Goal: Check status: Check status

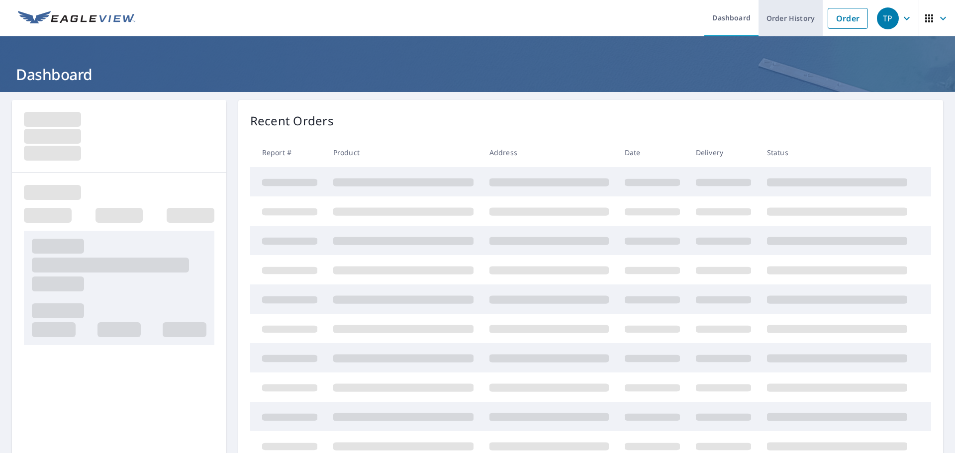
click at [783, 20] on link "Order History" at bounding box center [791, 18] width 64 height 36
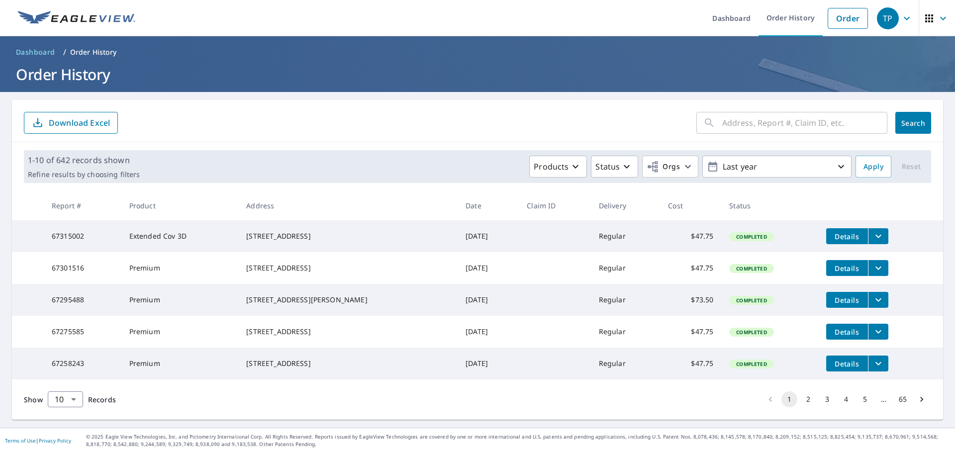
click at [713, 123] on div "​" at bounding box center [792, 123] width 191 height 22
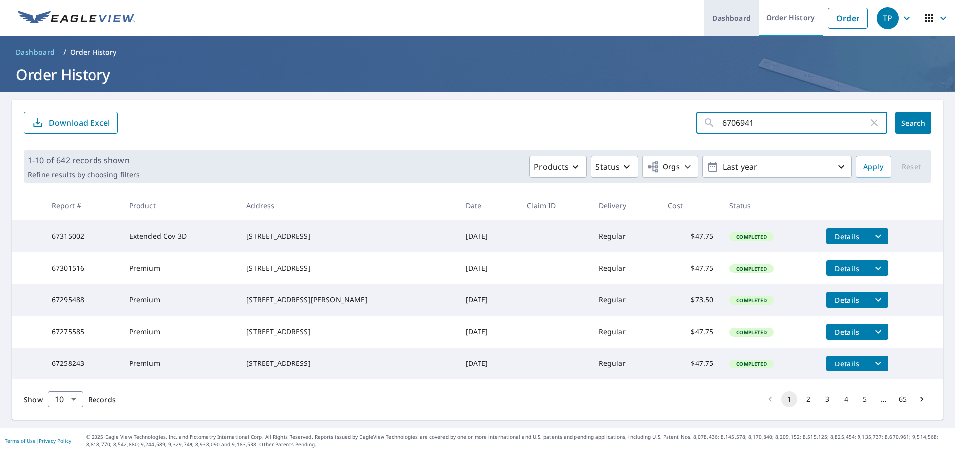
type input "67069417"
click button "Search" at bounding box center [914, 123] width 36 height 22
